Goal: Information Seeking & Learning: Understand process/instructions

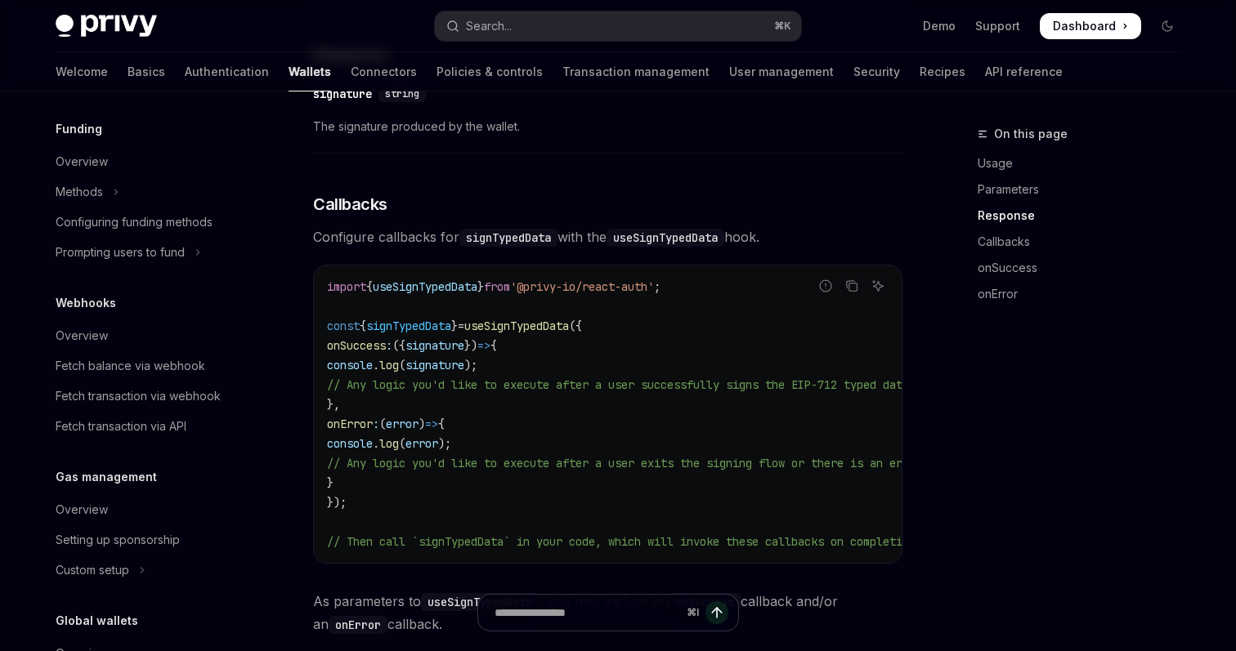
scroll to position [1041, 0]
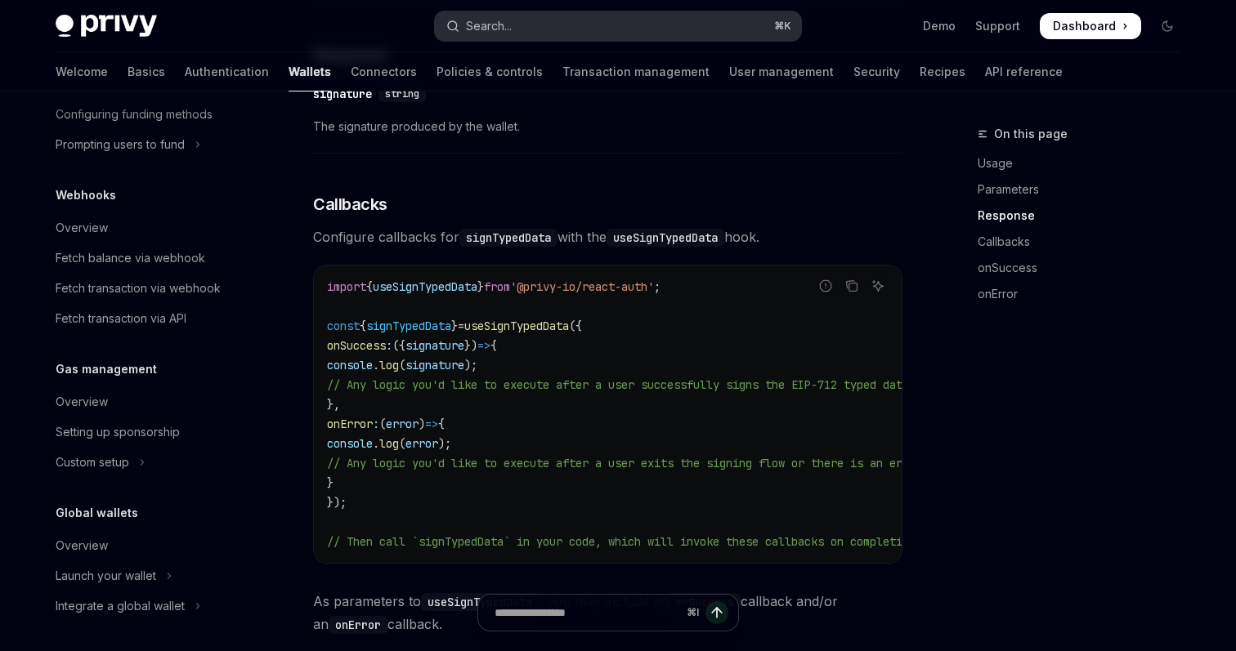
click at [561, 29] on button "Search... ⌘ K" at bounding box center [618, 25] width 366 height 29
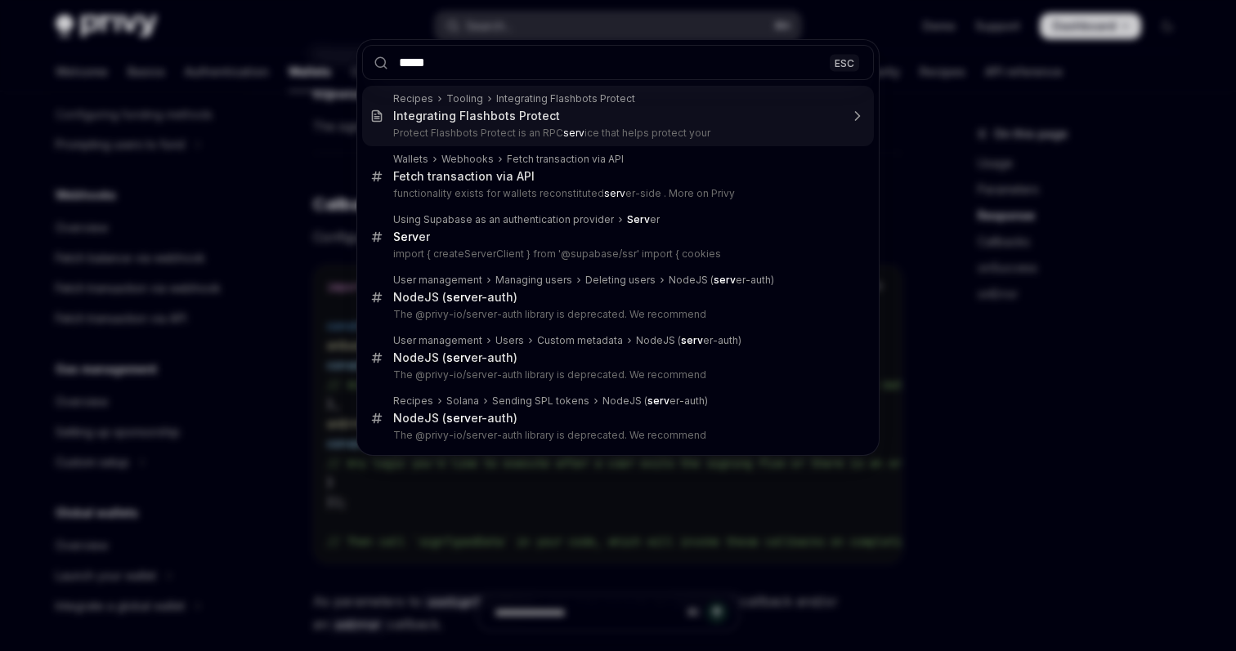
type input "******"
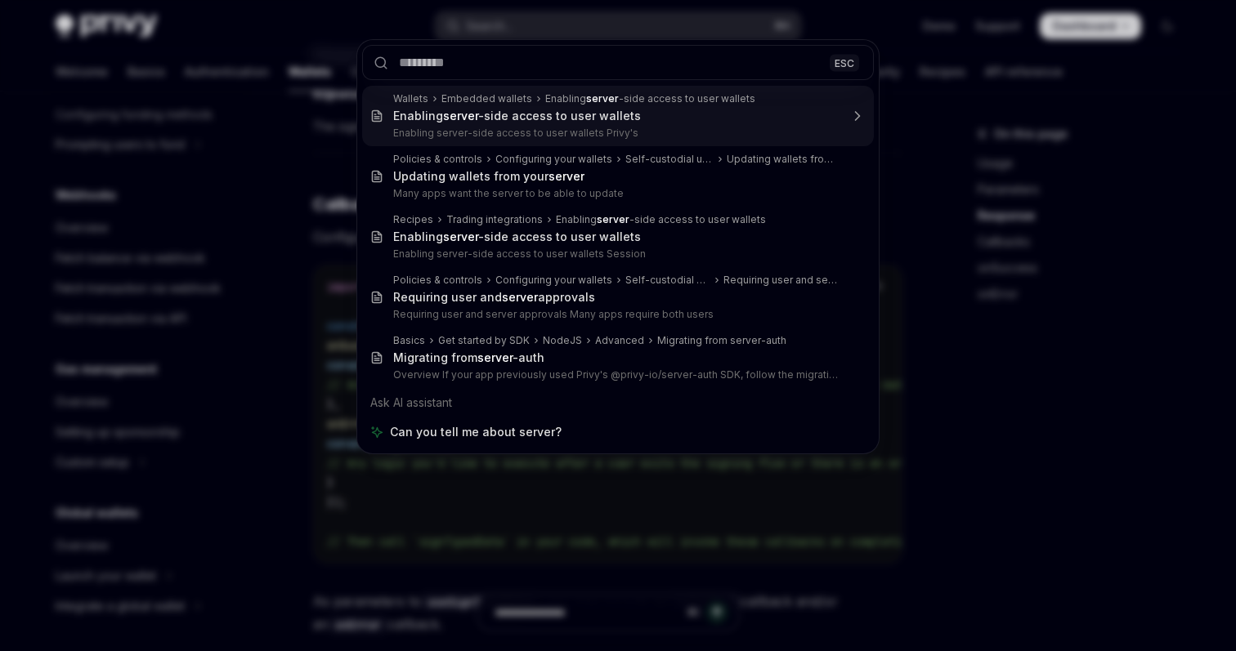
type textarea "*"
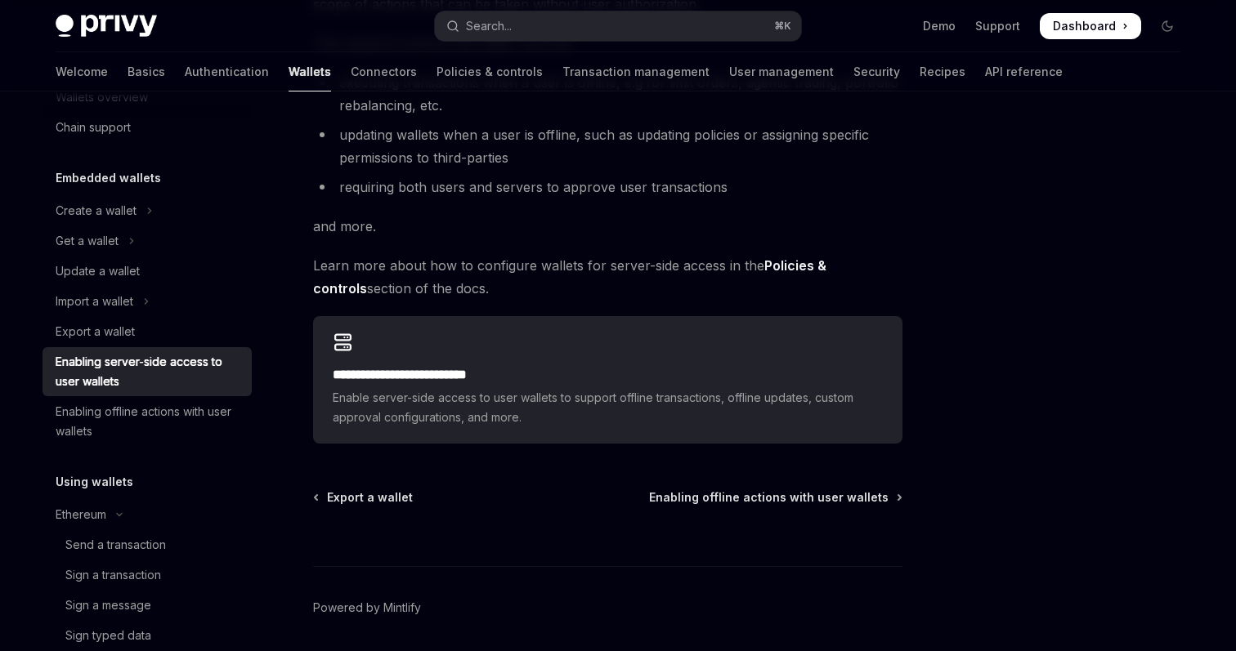
scroll to position [296, 0]
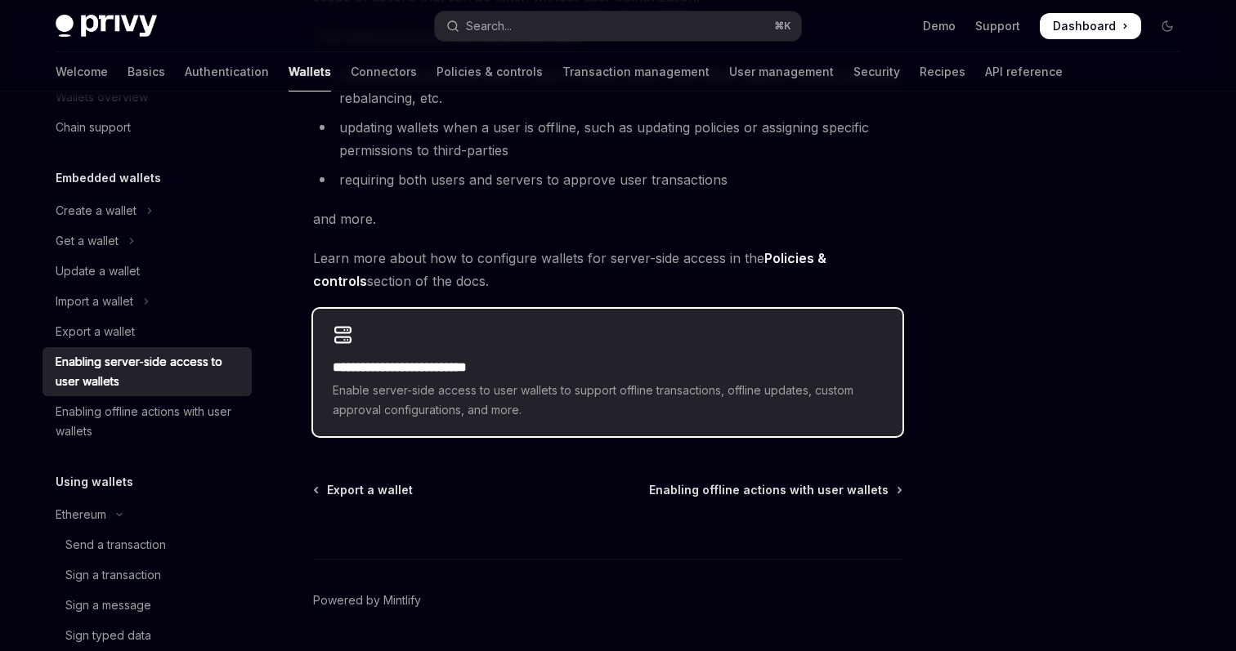
click at [671, 403] on span "Enable server-side access to user wallets to support offline transactions, offl…" at bounding box center [608, 400] width 550 height 39
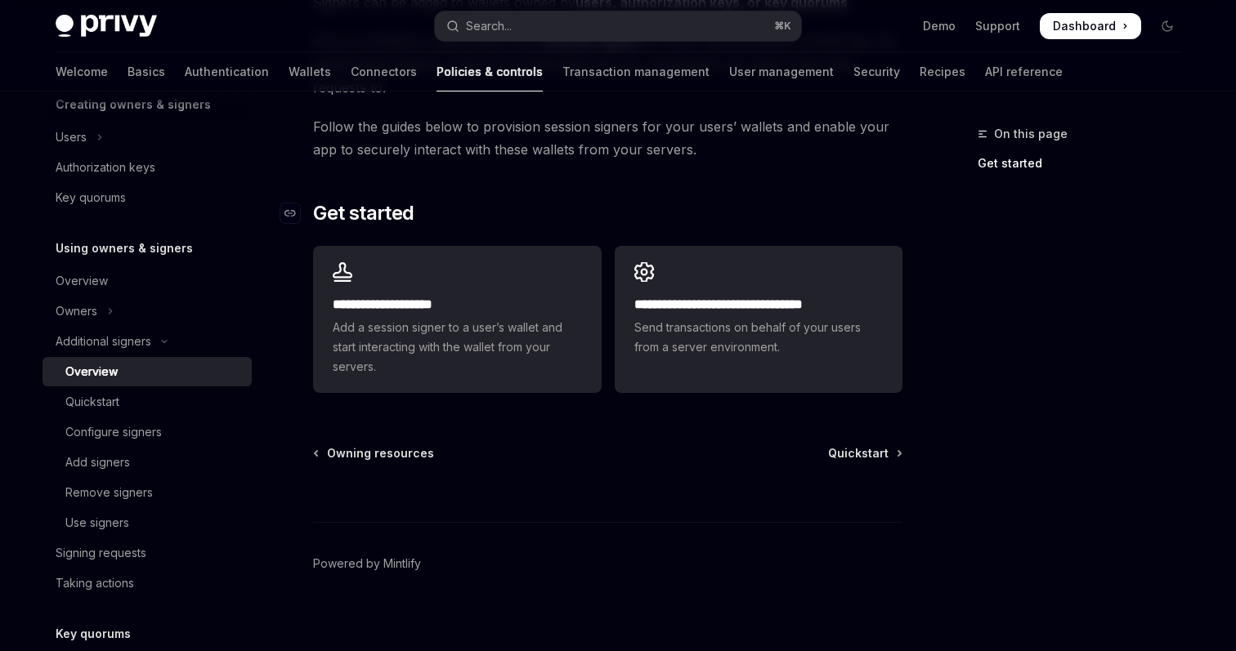
scroll to position [477, 0]
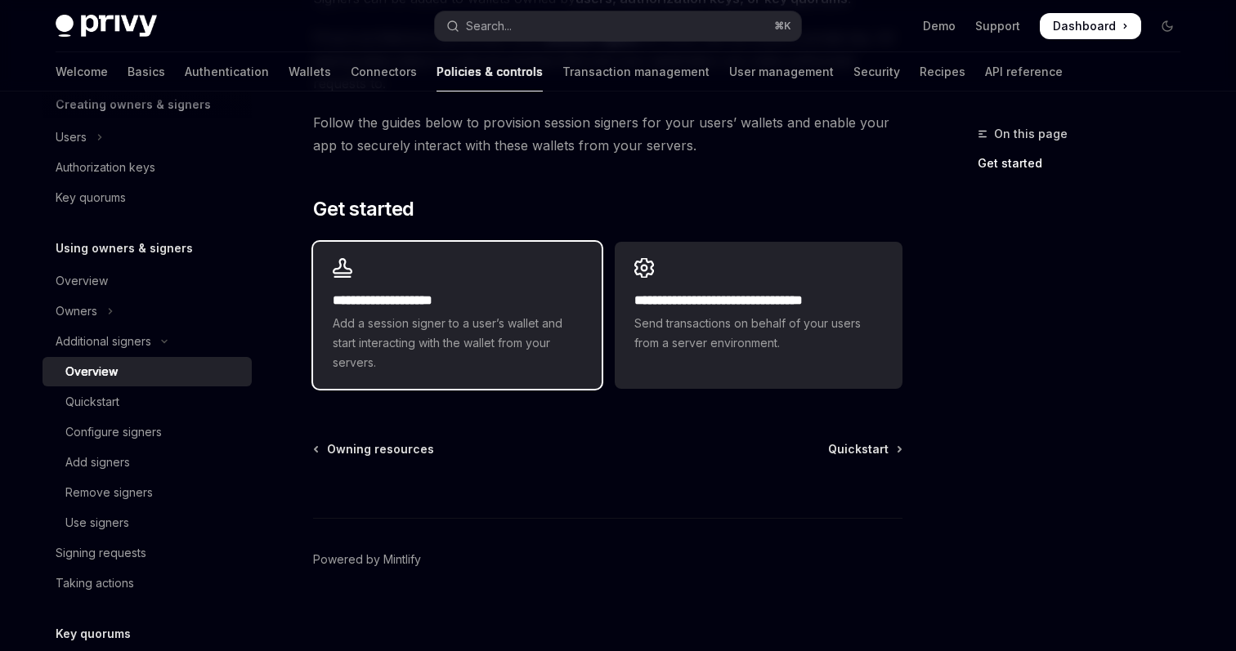
click at [462, 301] on h2 "**********" at bounding box center [457, 301] width 248 height 20
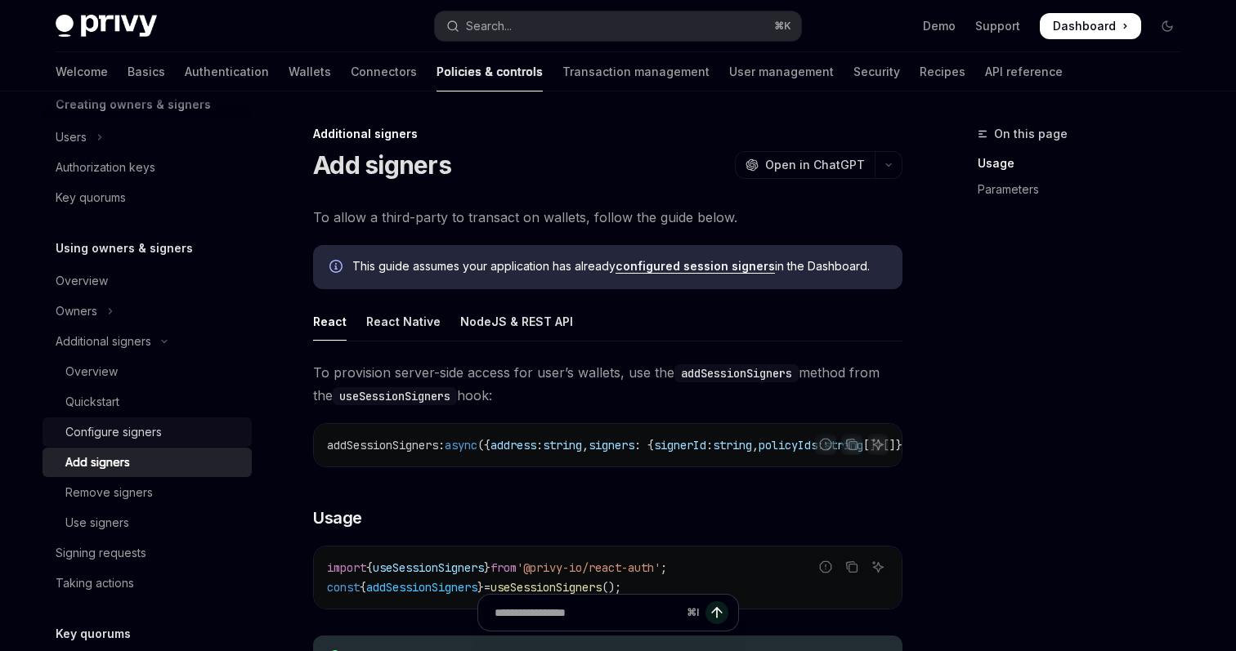
click at [128, 435] on div "Configure signers" at bounding box center [113, 433] width 96 height 20
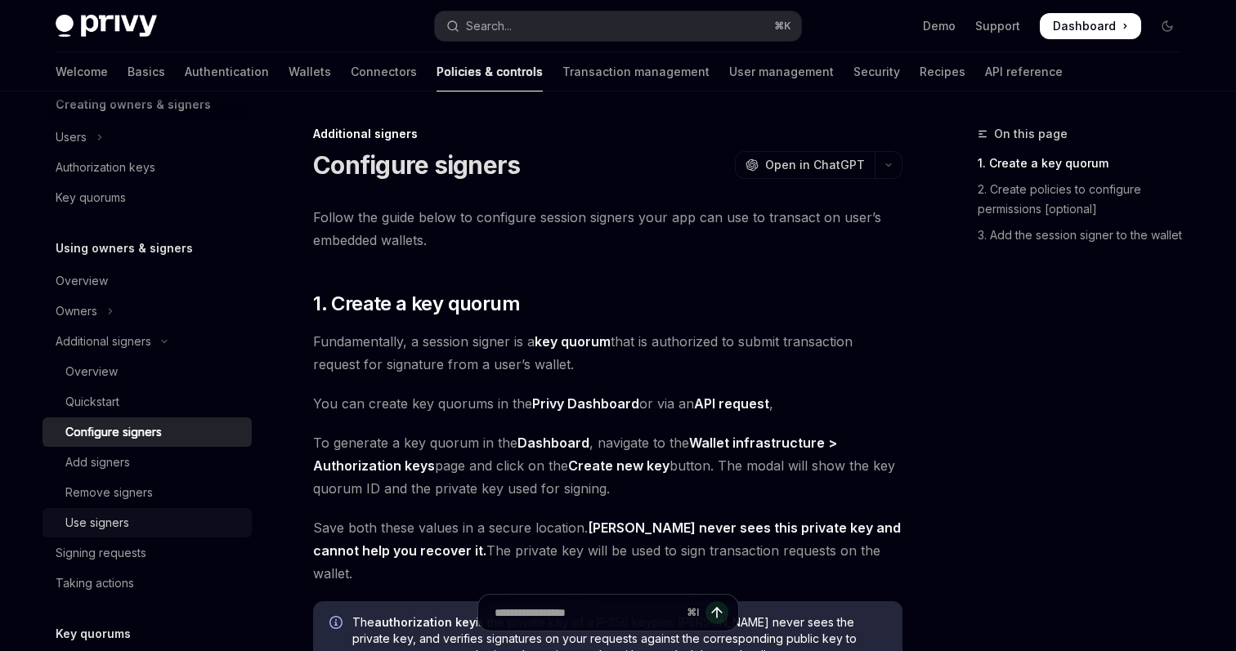
click at [130, 526] on div "Use signers" at bounding box center [153, 523] width 177 height 20
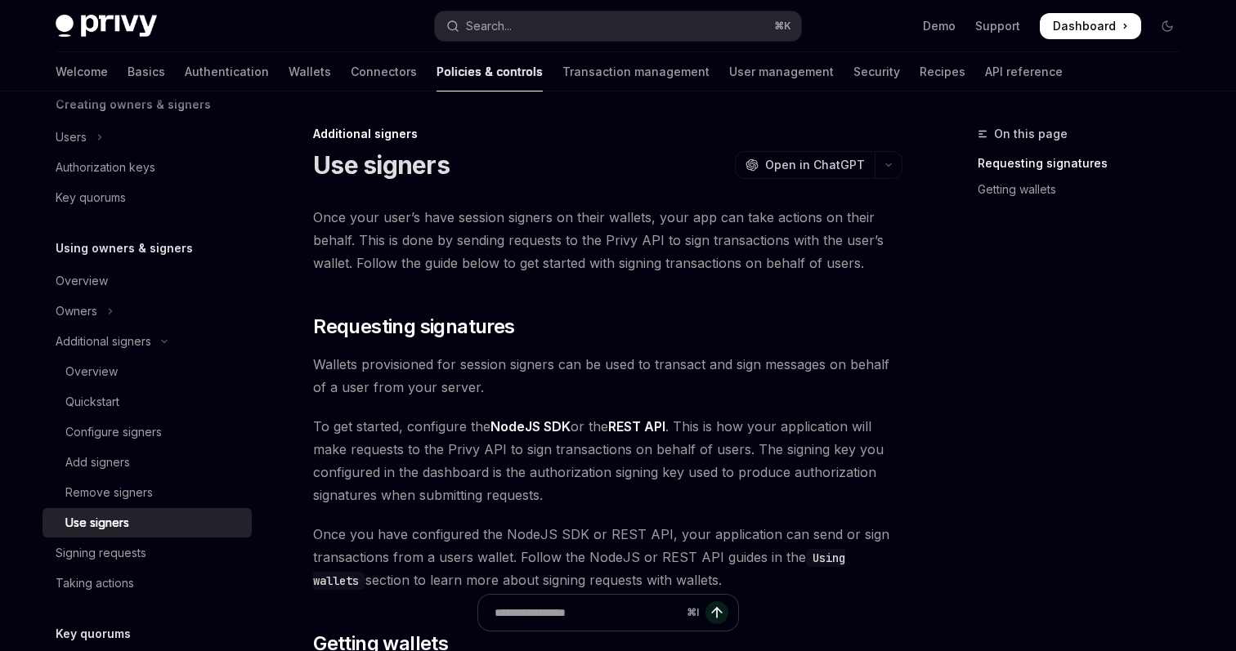
click at [130, 526] on div "Use signers" at bounding box center [153, 523] width 177 height 20
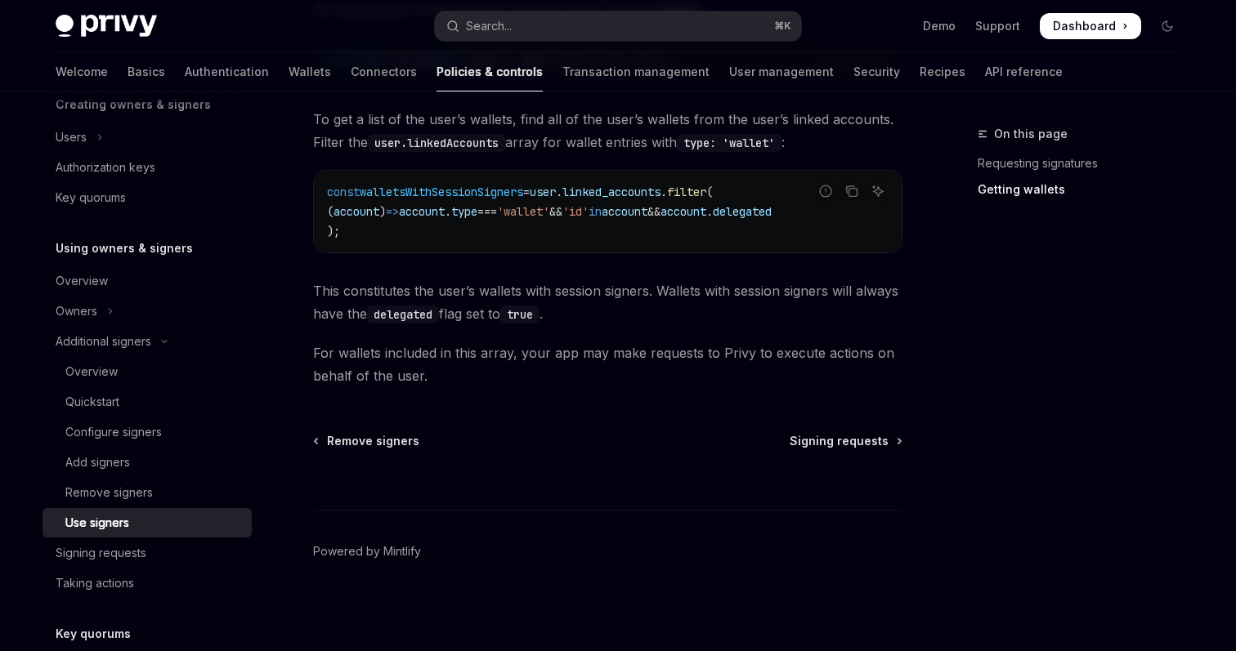
scroll to position [822, 0]
click at [193, 362] on div "Overview" at bounding box center [153, 372] width 177 height 20
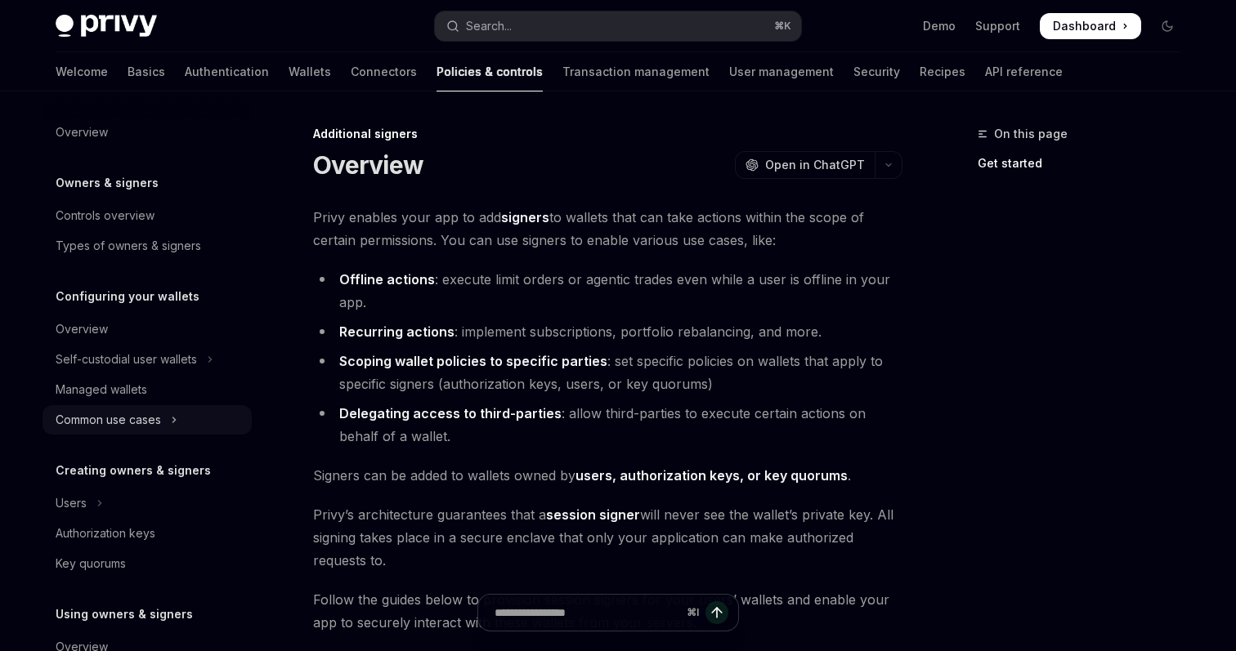
click at [129, 426] on div "Common use cases" at bounding box center [108, 420] width 105 height 20
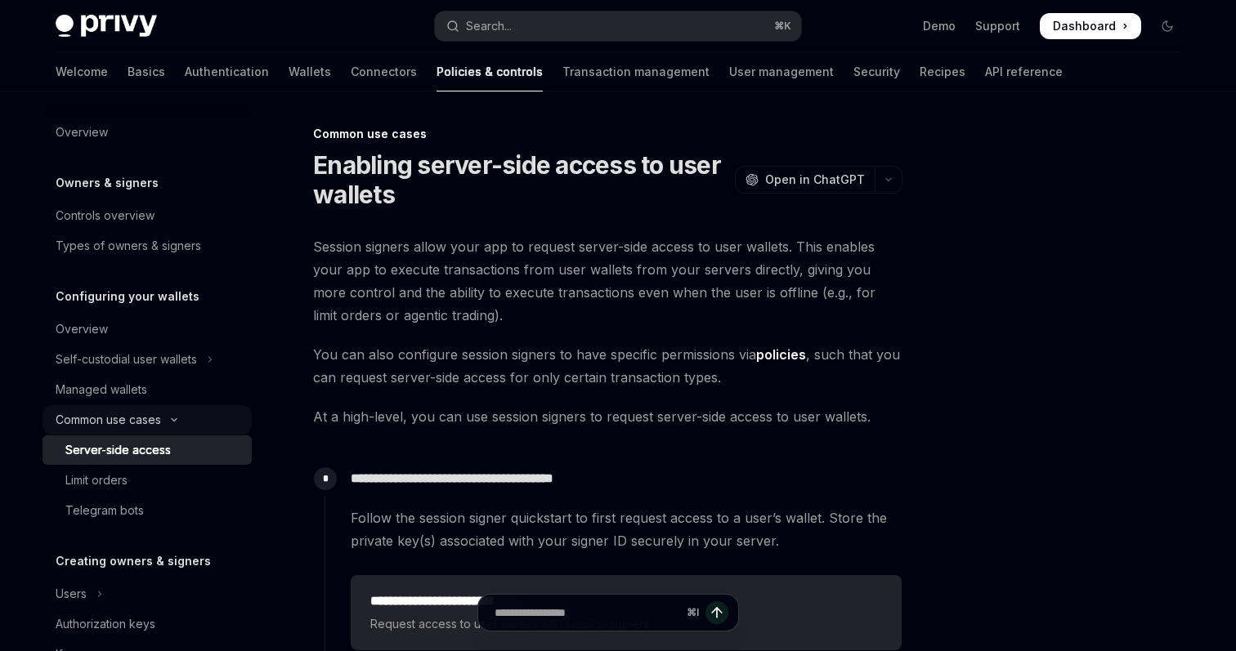
click at [147, 405] on button "Common use cases" at bounding box center [147, 419] width 209 height 29
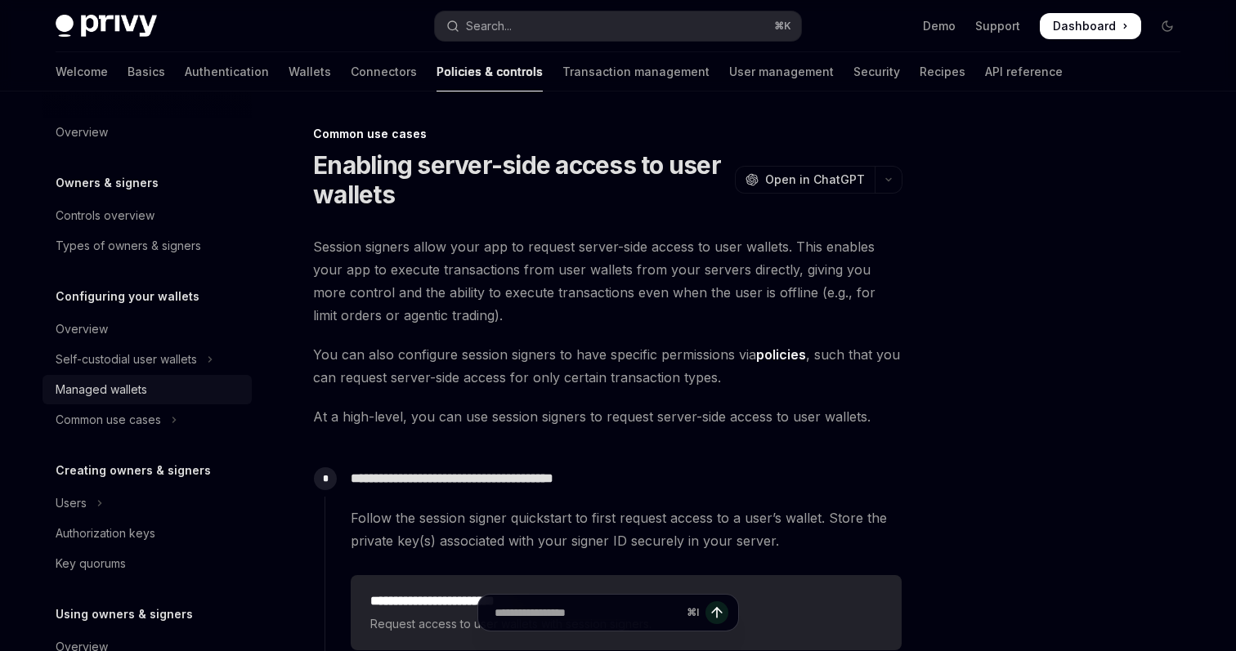
click at [146, 390] on div "Managed wallets" at bounding box center [102, 390] width 92 height 20
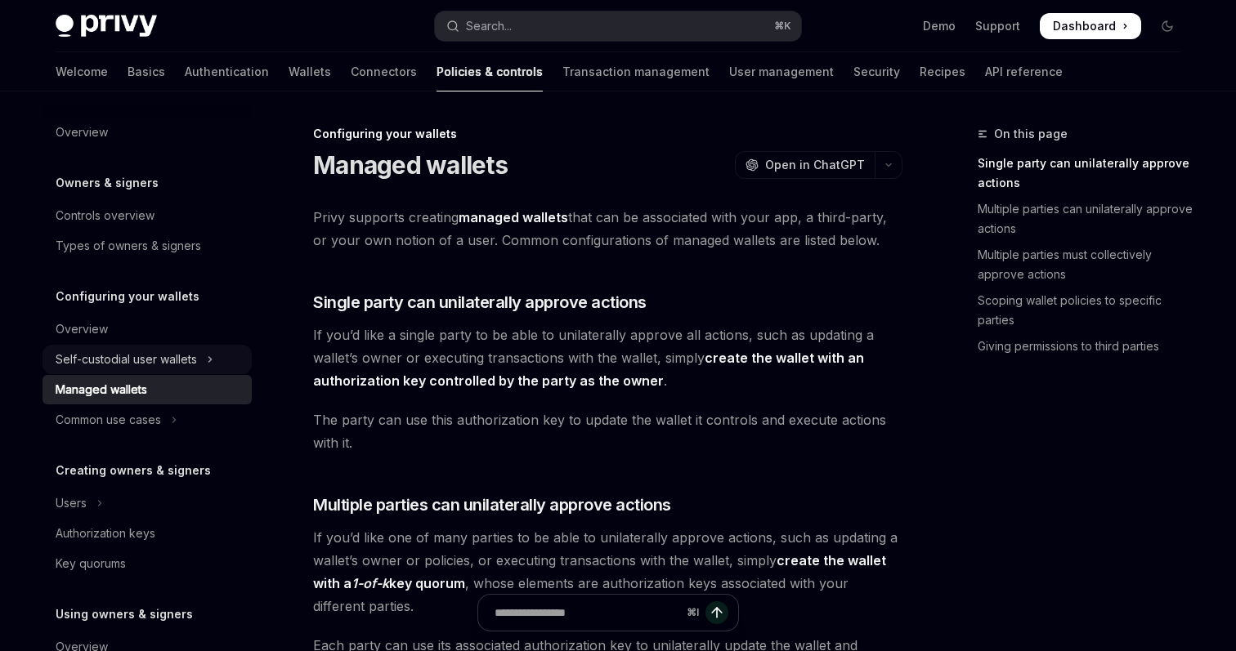
click at [154, 360] on div "Self-custodial user wallets" at bounding box center [126, 360] width 141 height 20
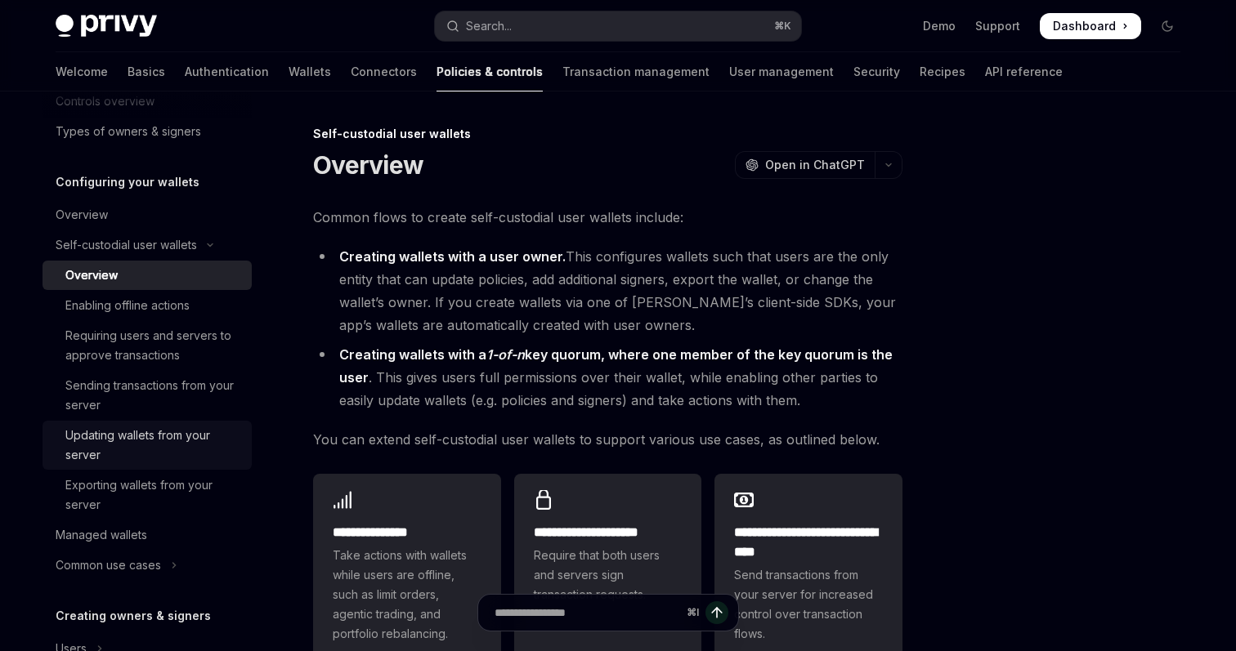
scroll to position [123, 0]
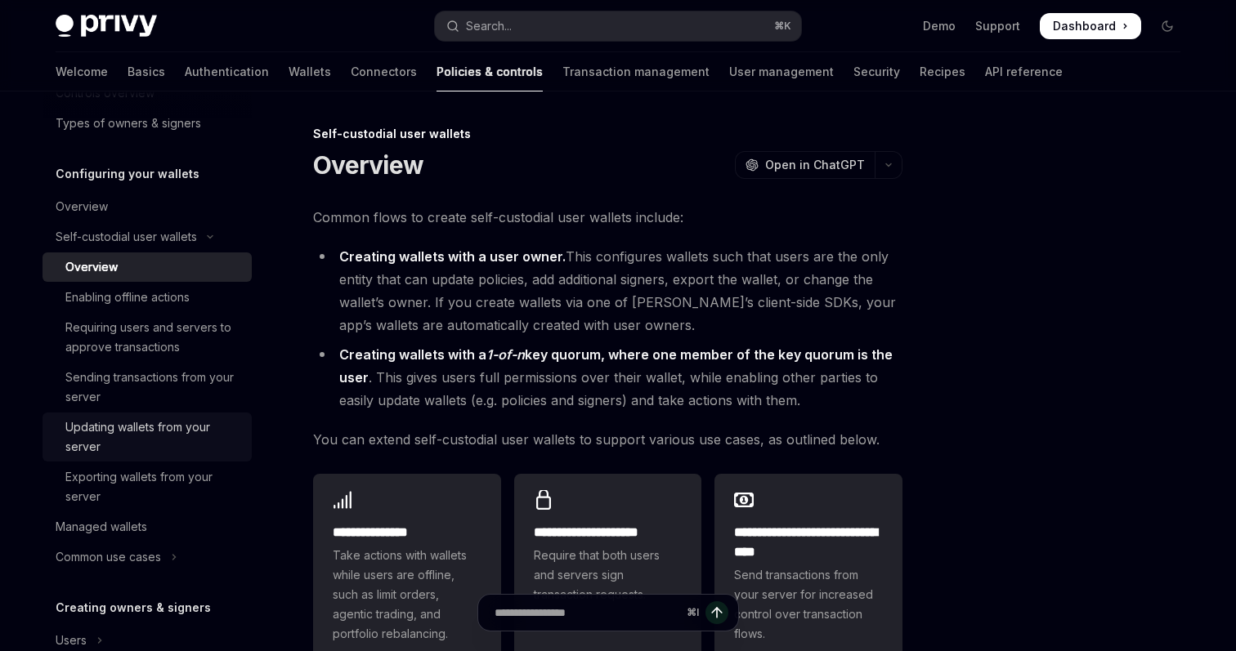
click at [140, 443] on div "Updating wallets from your server" at bounding box center [153, 437] width 177 height 39
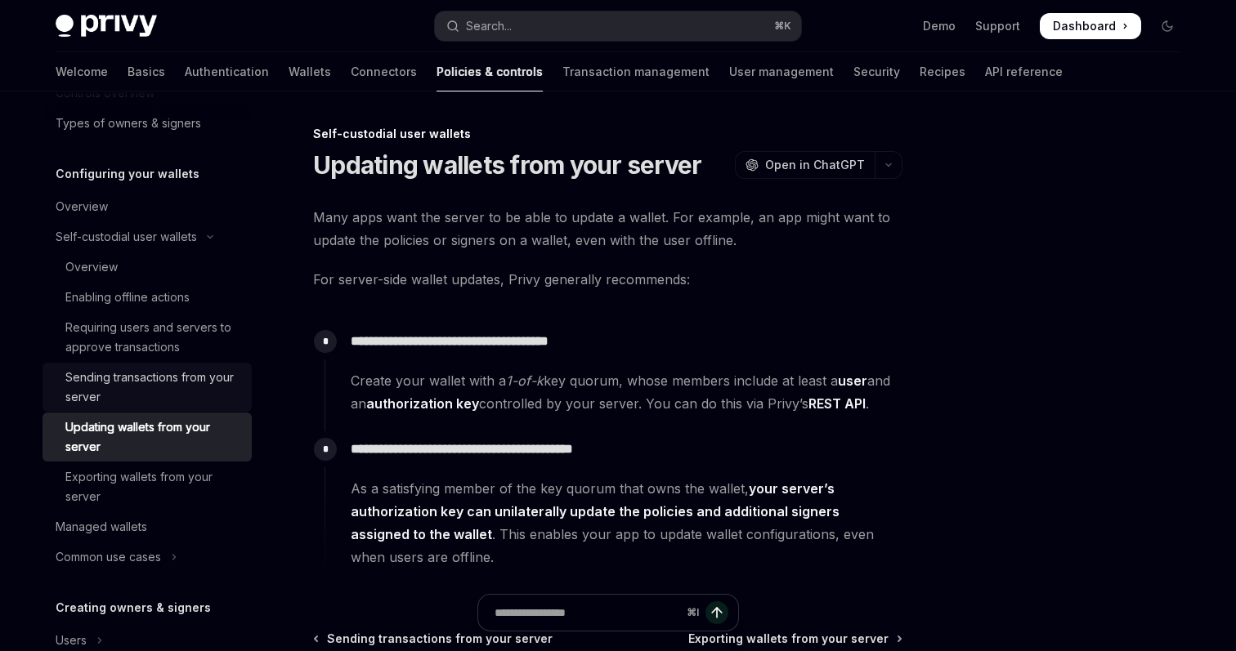
click at [150, 383] on div "Sending transactions from your server" at bounding box center [153, 387] width 177 height 39
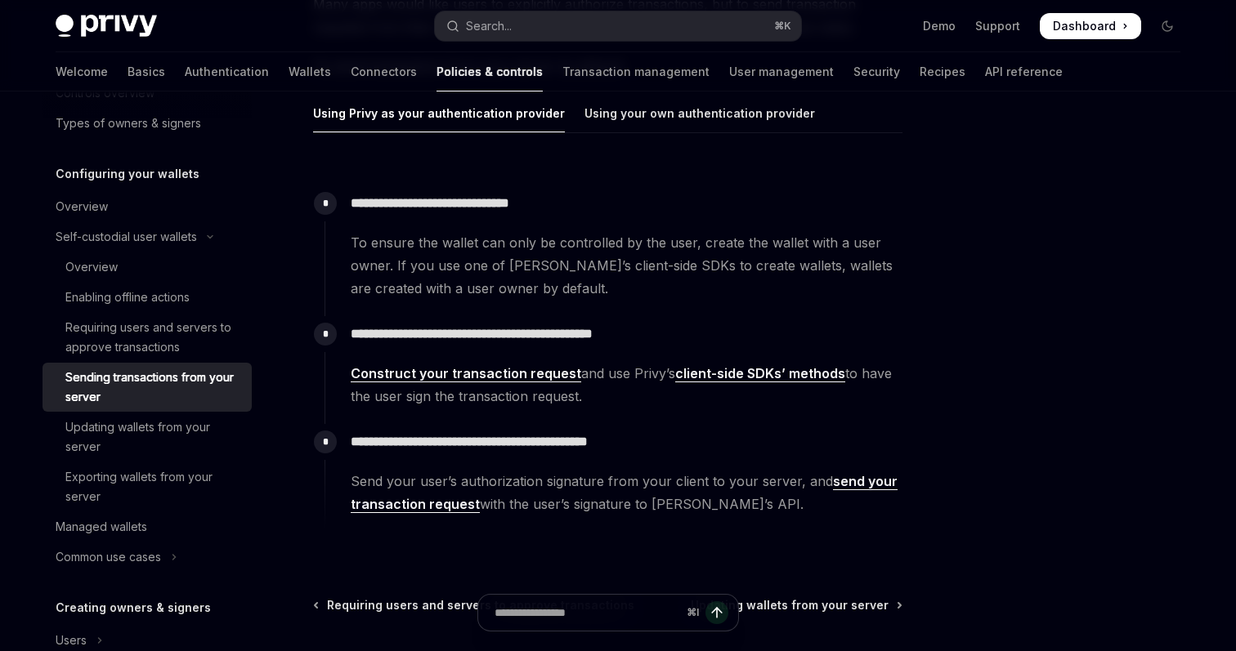
scroll to position [245, 0]
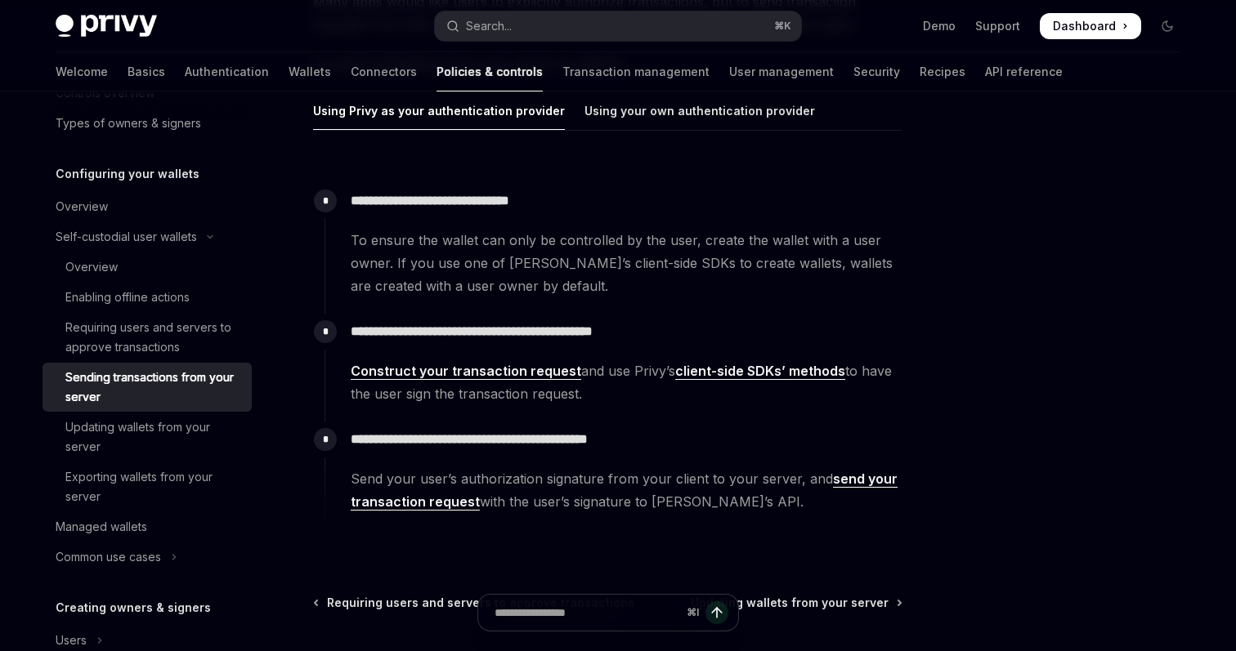
click at [863, 479] on link "send your transaction request" at bounding box center [624, 491] width 547 height 40
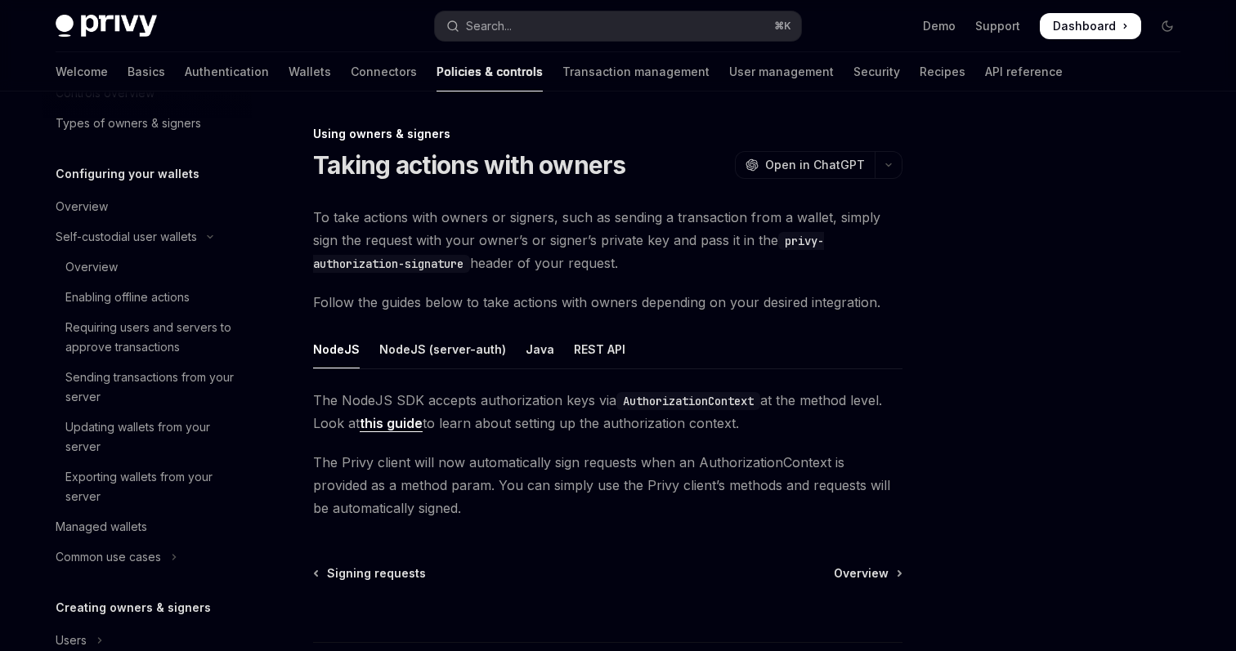
scroll to position [838, 0]
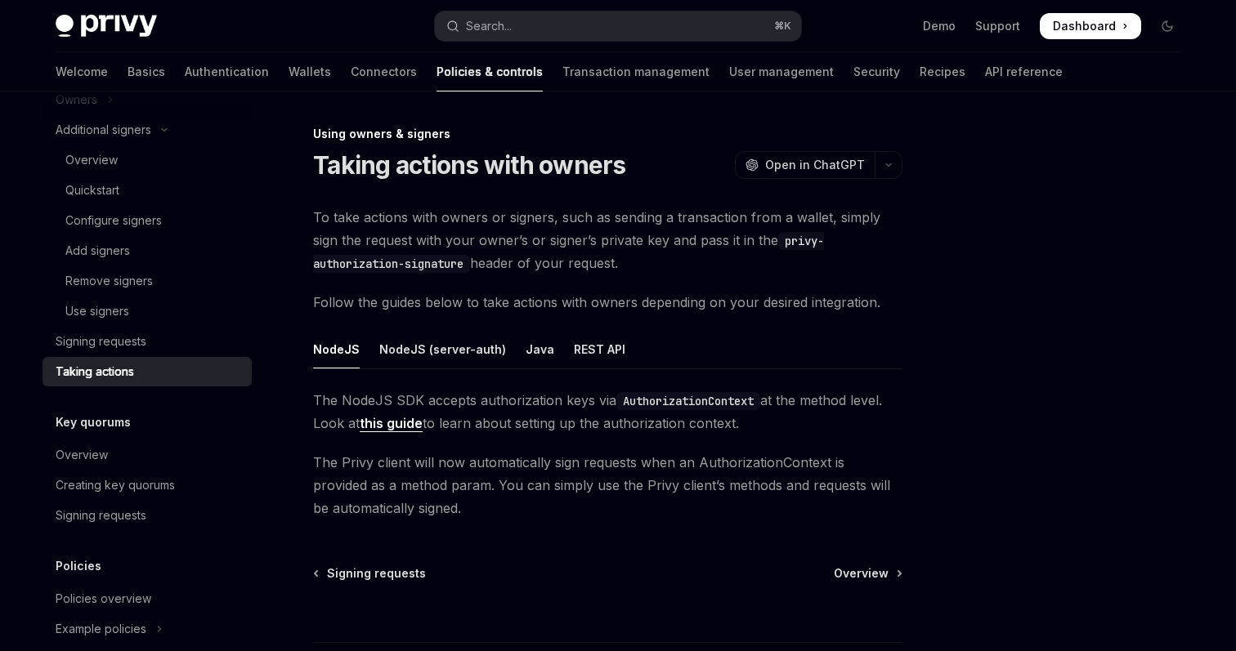
click at [400, 420] on link "this guide" at bounding box center [391, 423] width 63 height 17
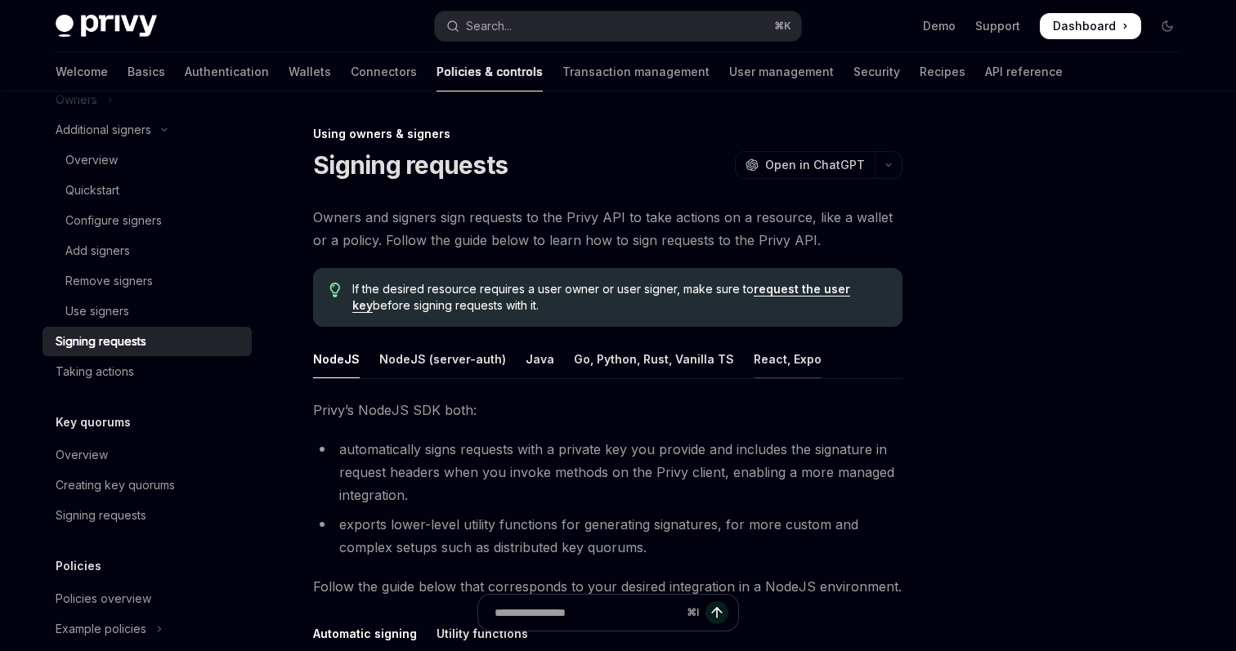
click at [773, 360] on div "React, Expo" at bounding box center [788, 359] width 68 height 38
type textarea "*"
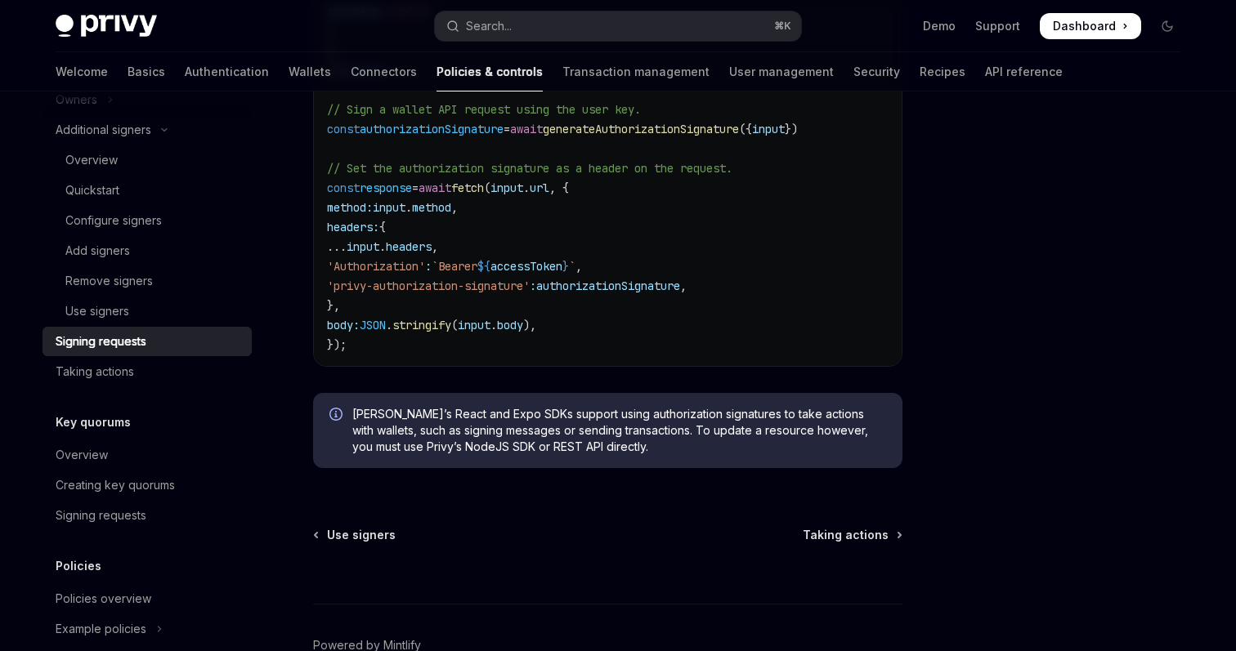
scroll to position [1056, 0]
